Goal: Transaction & Acquisition: Purchase product/service

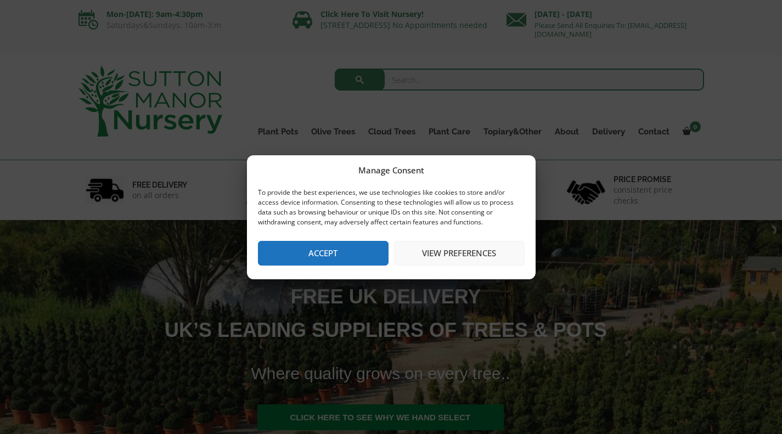
click at [347, 252] on button "Accept" at bounding box center [323, 253] width 131 height 25
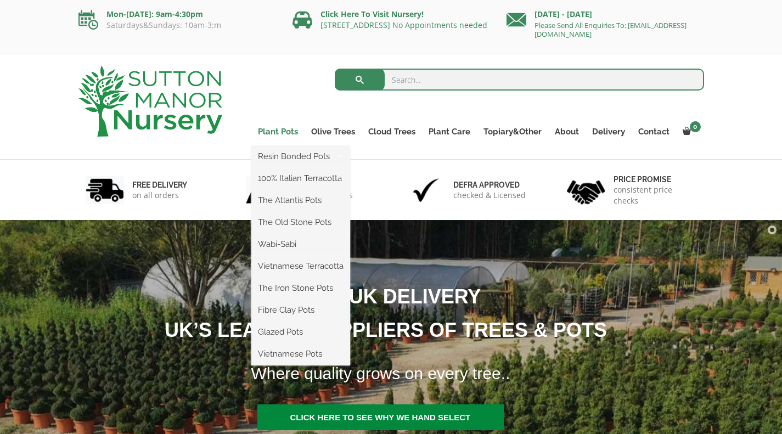
click at [278, 130] on link "Plant Pots" at bounding box center [277, 131] width 53 height 15
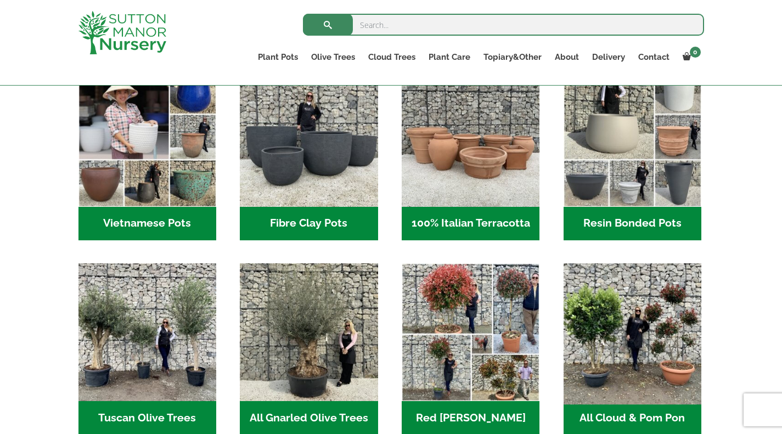
scroll to position [329, 0]
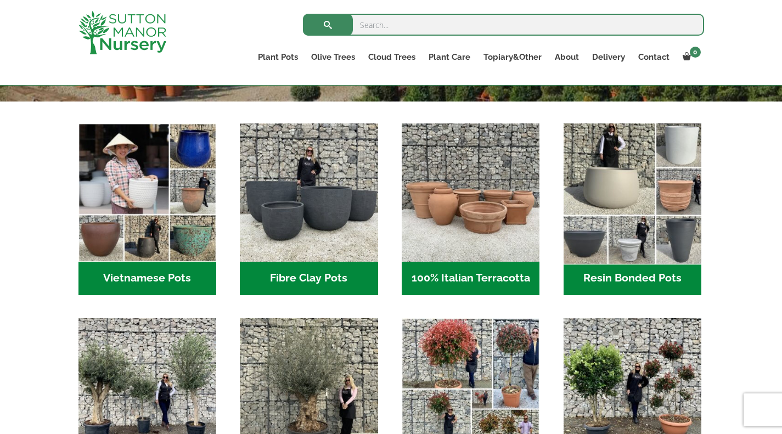
click at [626, 183] on img "Visit product category Resin Bonded Pots" at bounding box center [632, 192] width 145 height 145
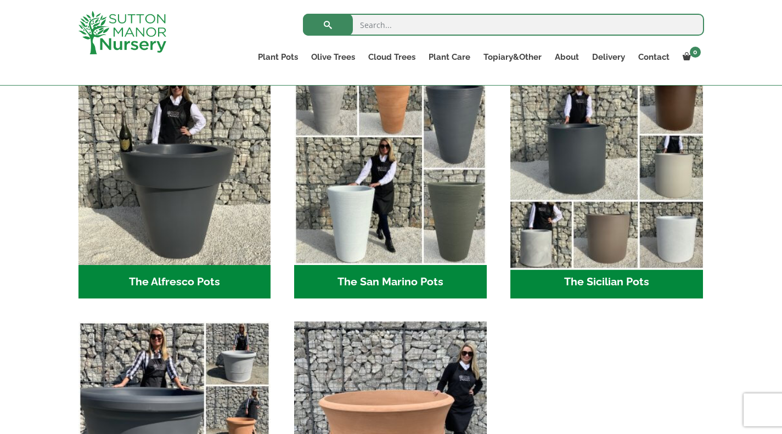
scroll to position [1262, 0]
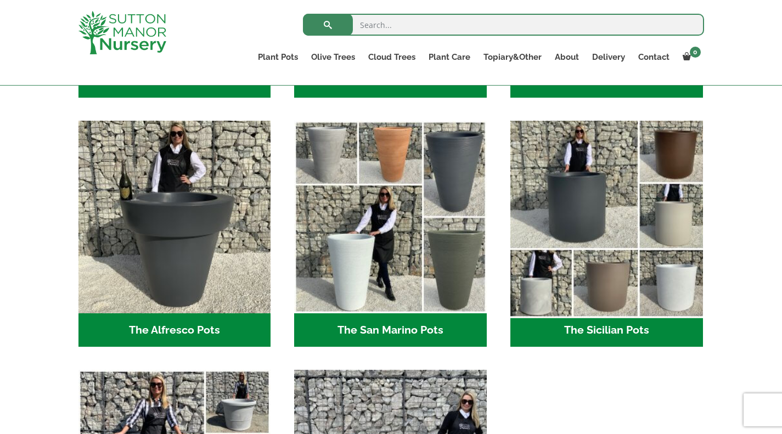
click at [660, 280] on img "Visit product category The Sicilian Pots" at bounding box center [606, 217] width 202 height 202
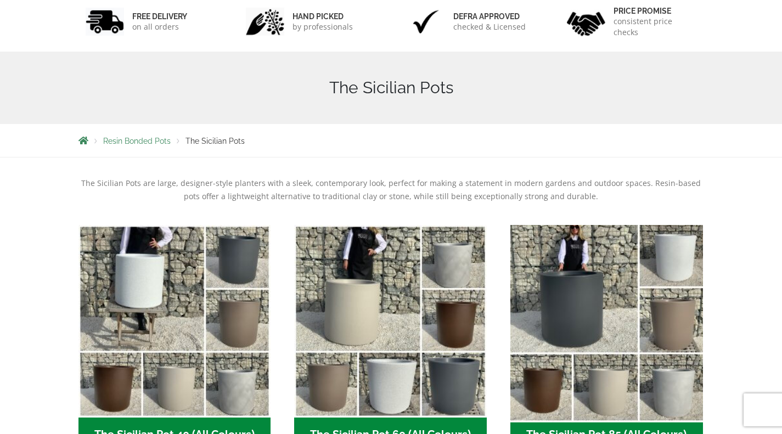
scroll to position [220, 0]
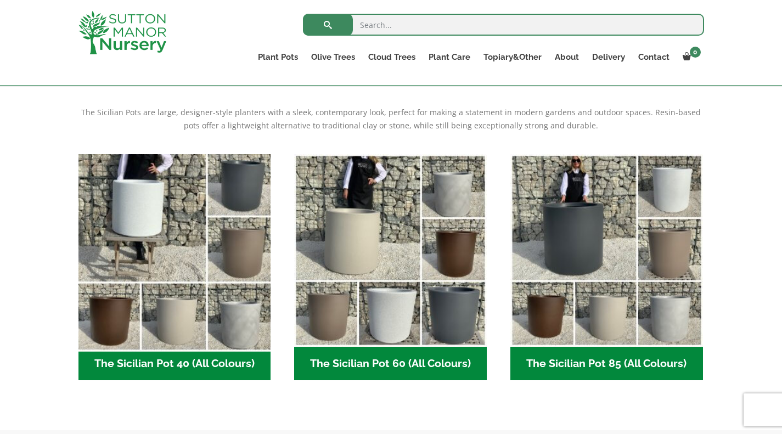
click at [182, 308] on img "Visit product category The Sicilian Pot 40 (All Colours)" at bounding box center [175, 250] width 202 height 202
